Goal: Navigation & Orientation: Go to known website

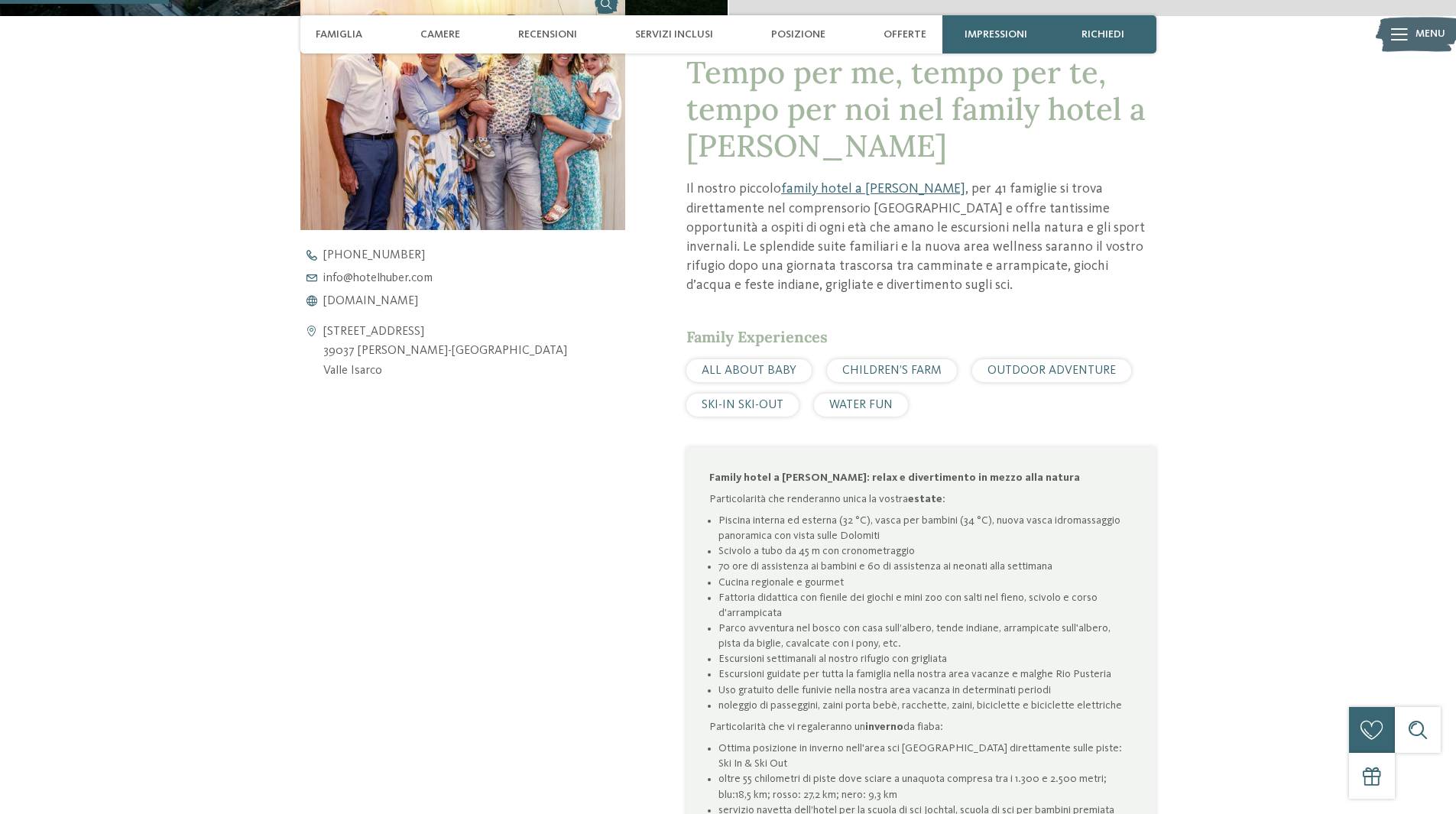
scroll to position [688, 0]
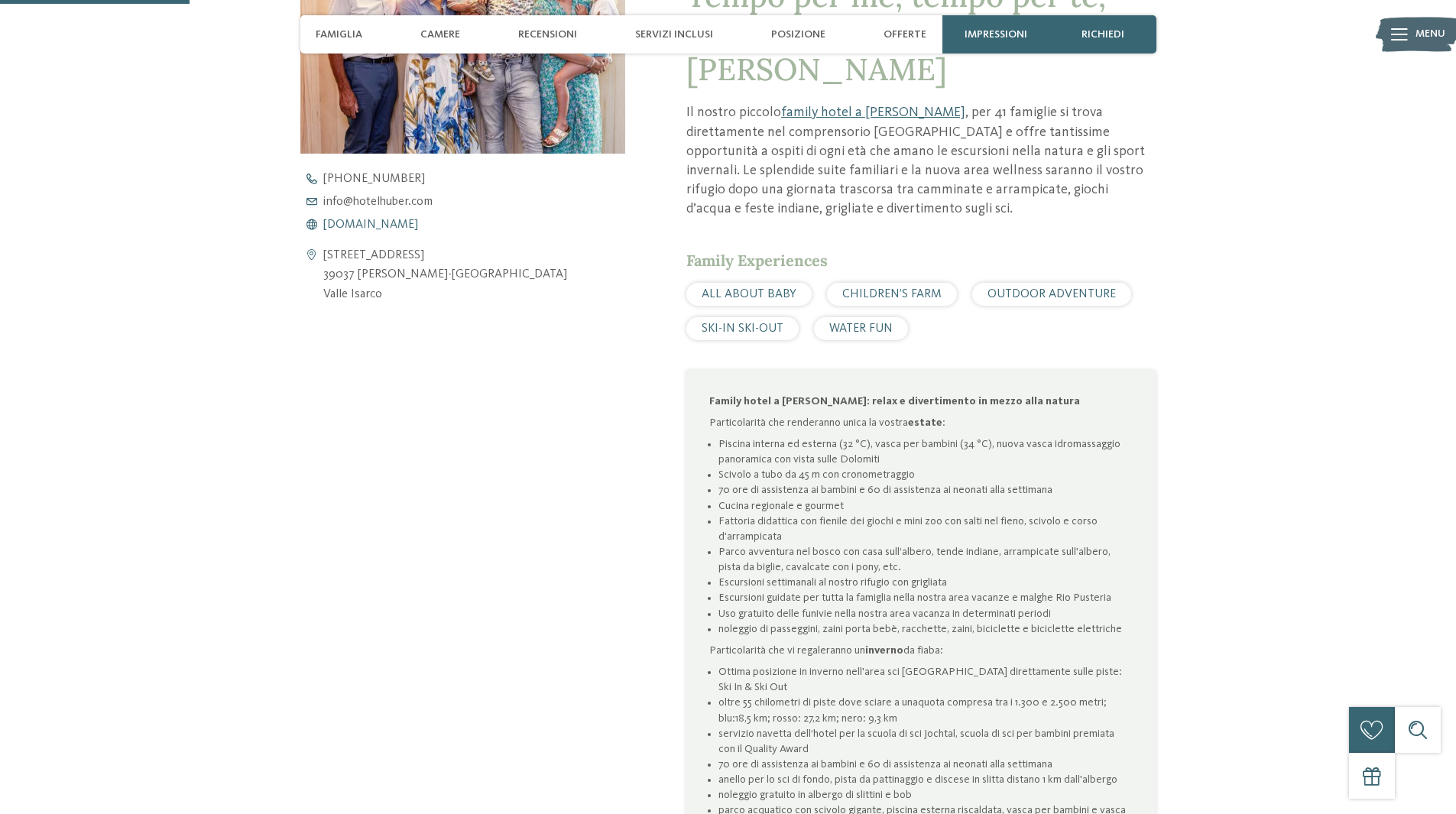
click at [403, 227] on span "www.hotelhuber.com" at bounding box center [370, 225] width 95 height 13
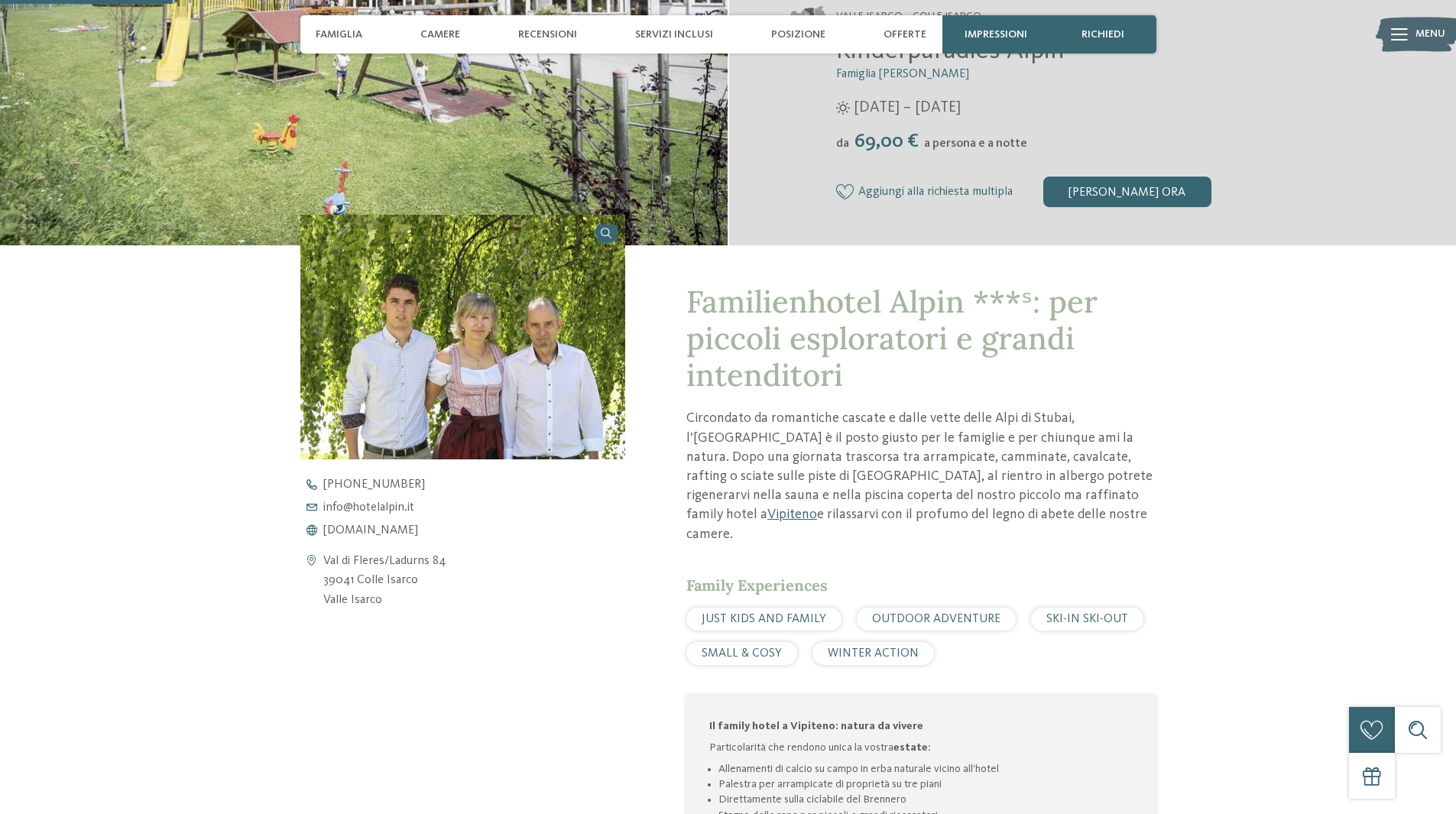
scroll to position [535, 0]
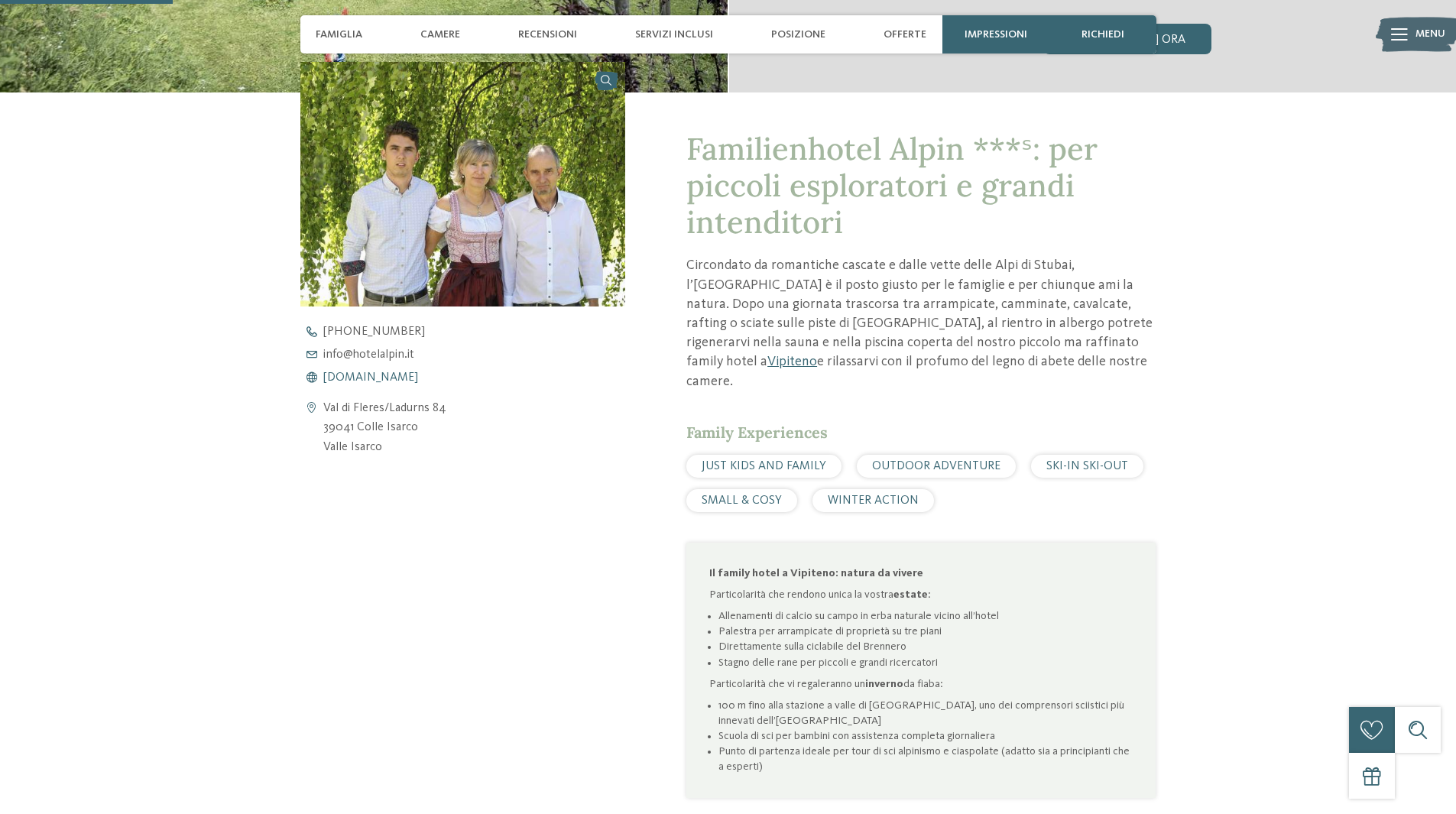
click at [364, 373] on span "www.hotelalpin.it" at bounding box center [370, 378] width 95 height 13
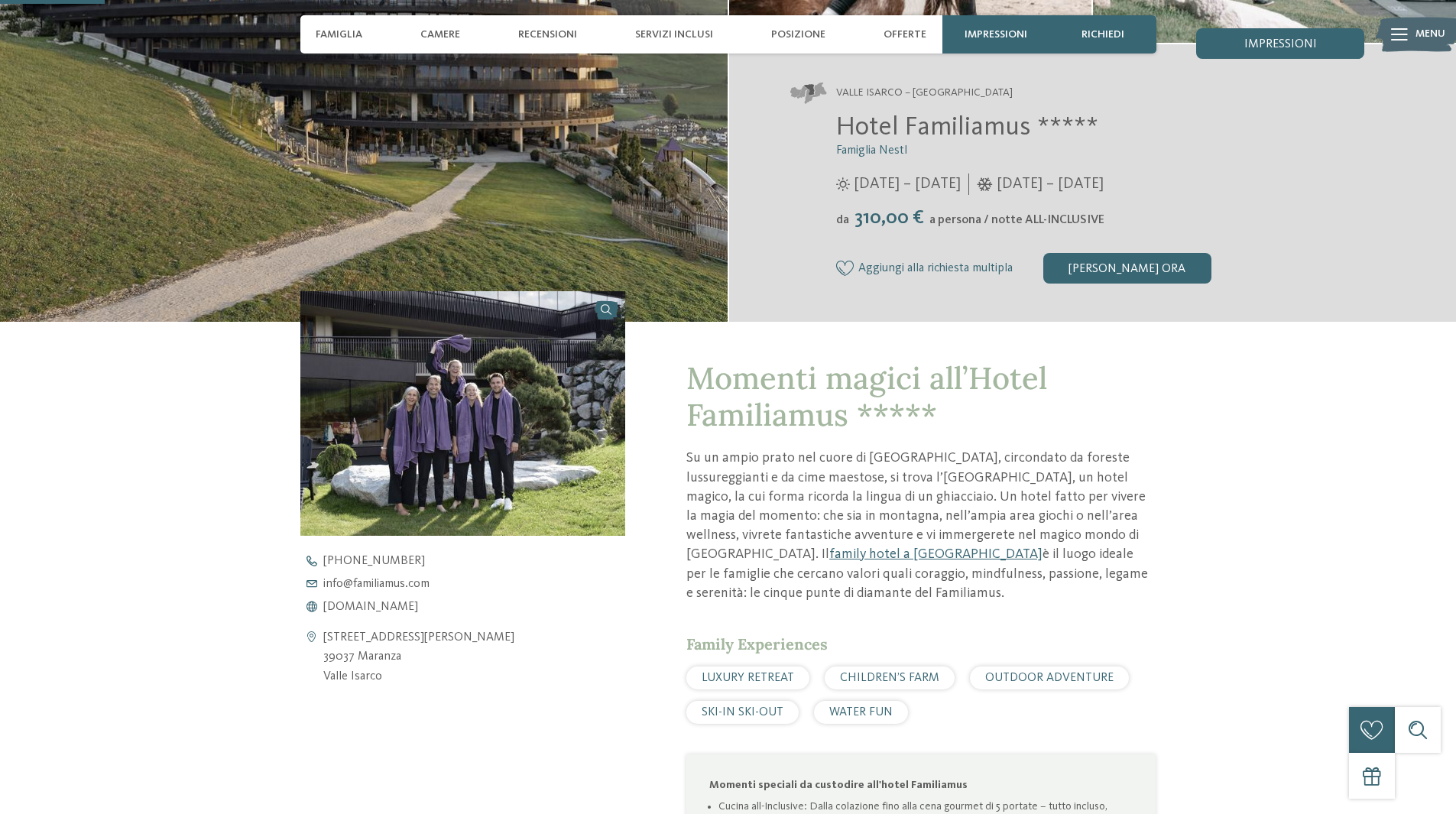
scroll to position [382, 0]
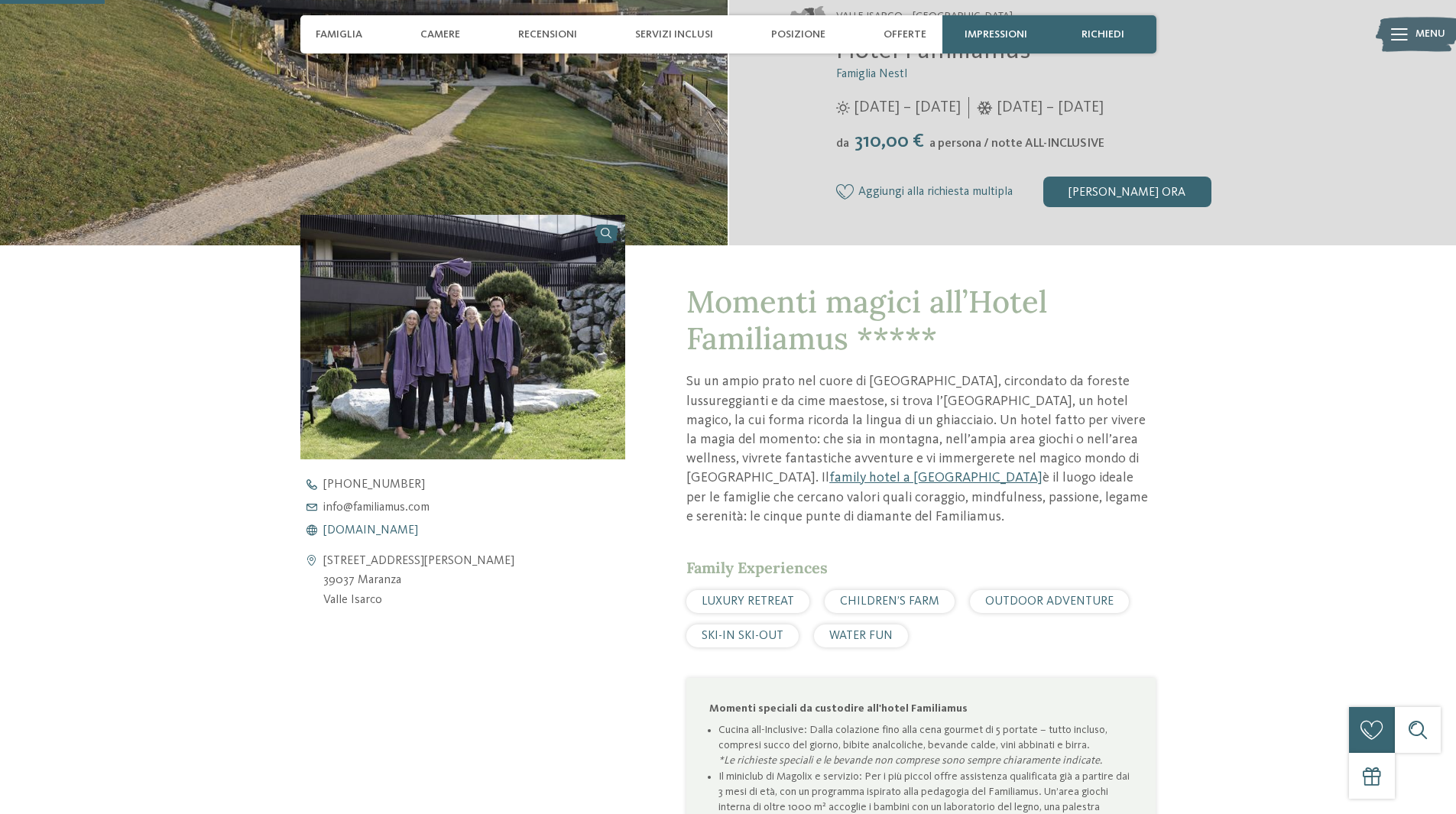
click at [385, 529] on span "www.familiamus.com" at bounding box center [370, 531] width 95 height 13
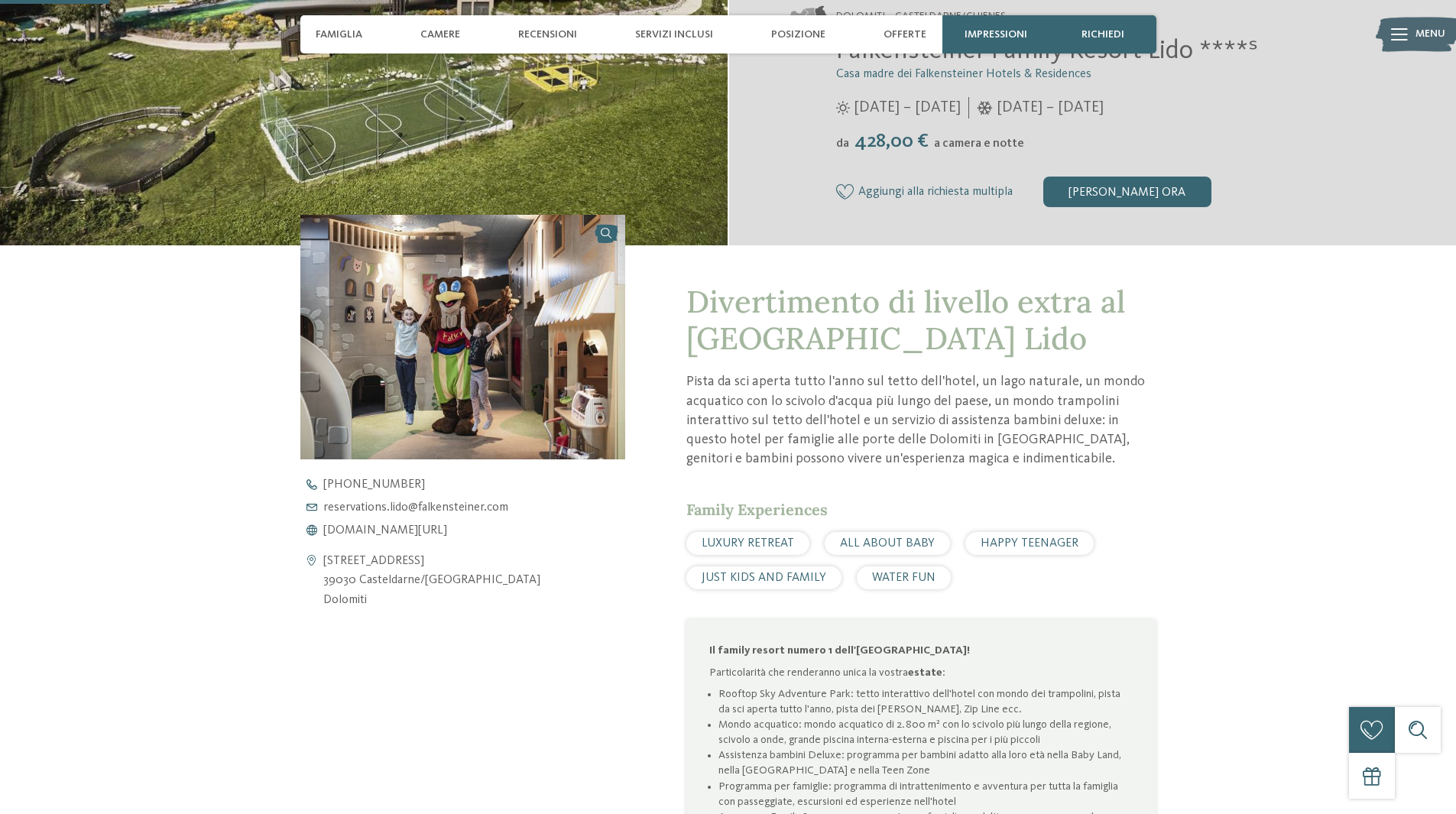
scroll to position [306, 0]
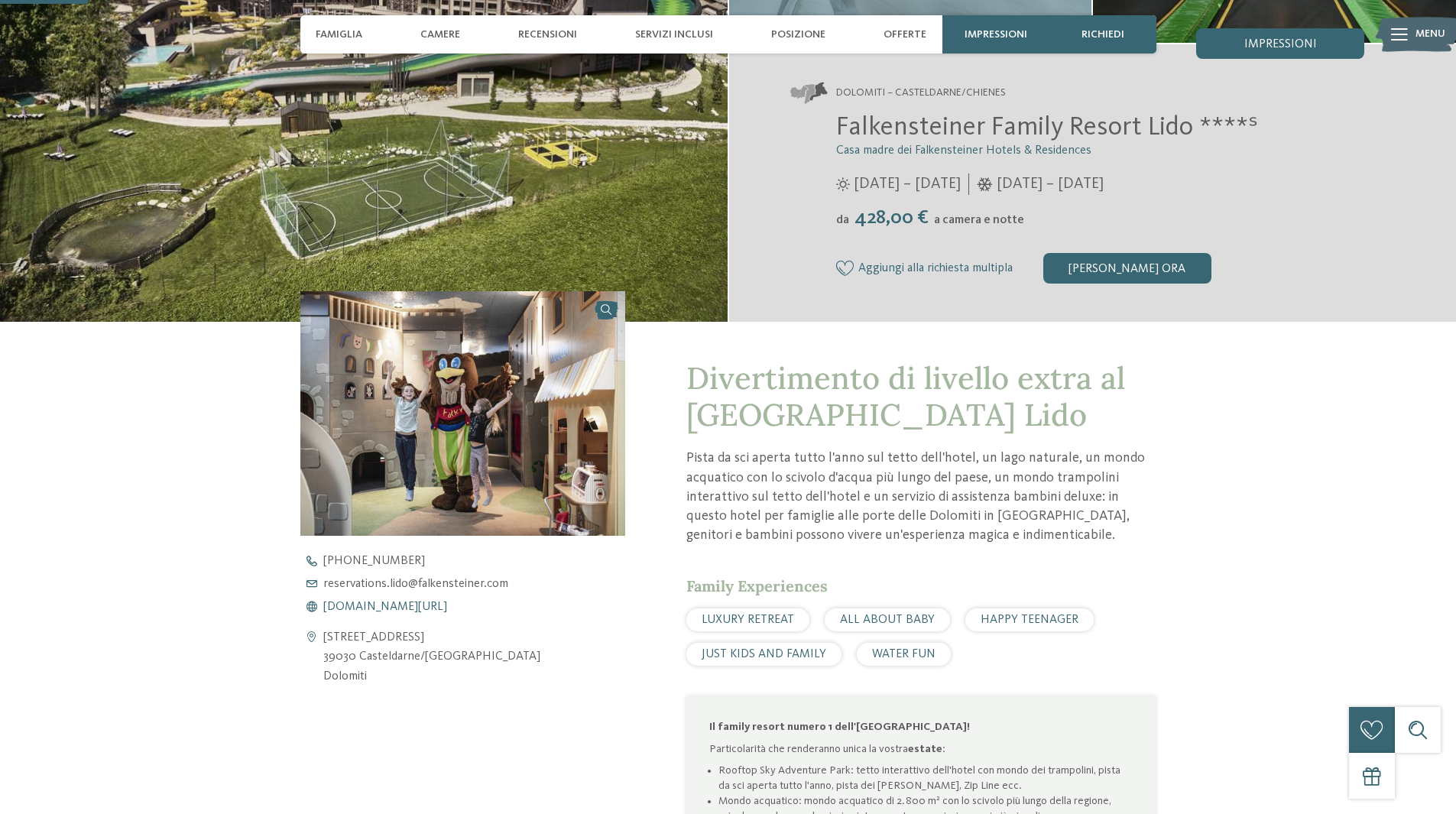
click at [427, 604] on span "www.falkensteiner.com/it/family-resort-lido" at bounding box center [385, 608] width 123 height 13
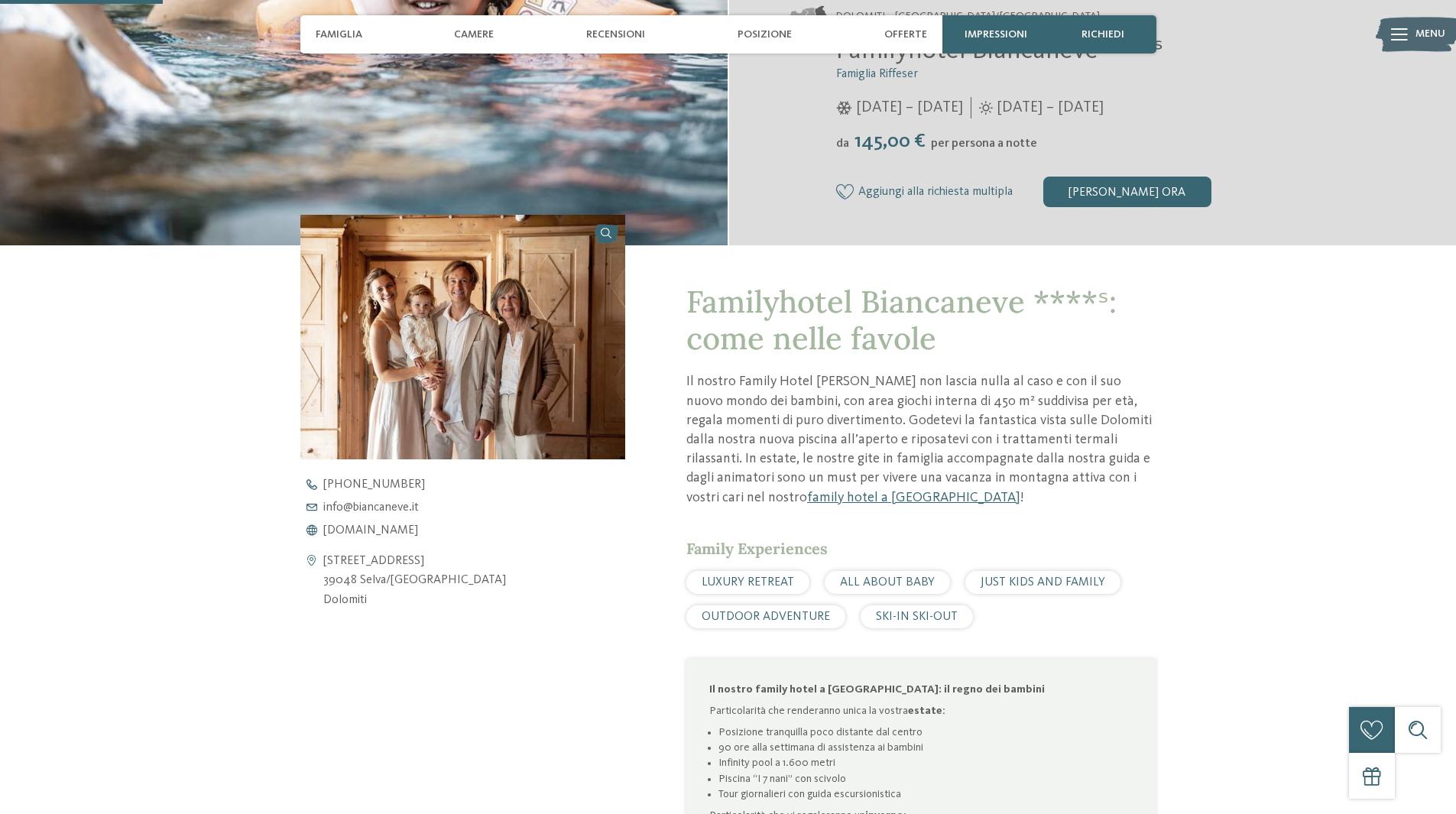
scroll to position [459, 0]
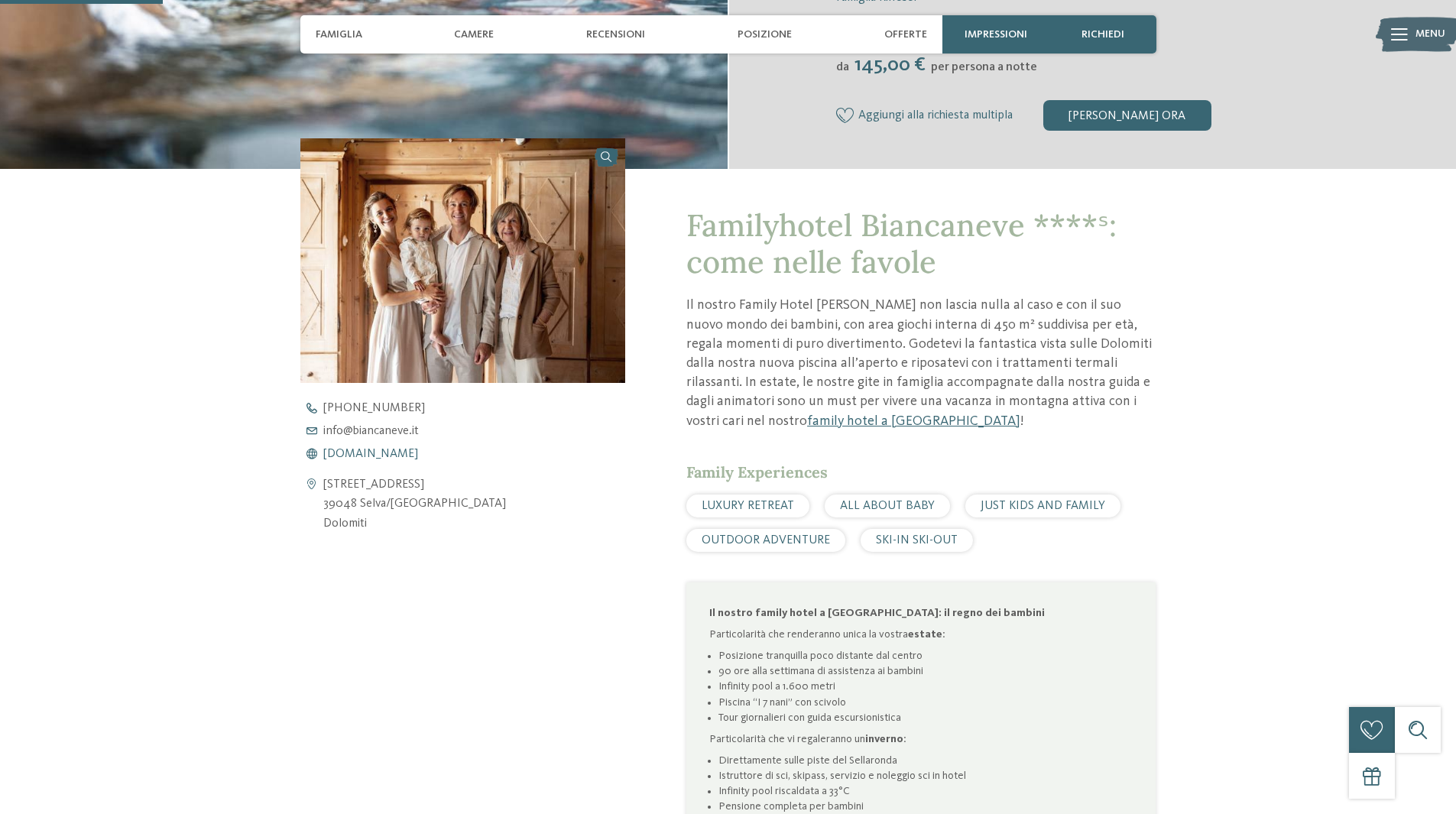
click at [383, 452] on span "[DOMAIN_NAME]" at bounding box center [370, 454] width 95 height 13
